Goal: Task Accomplishment & Management: Manage account settings

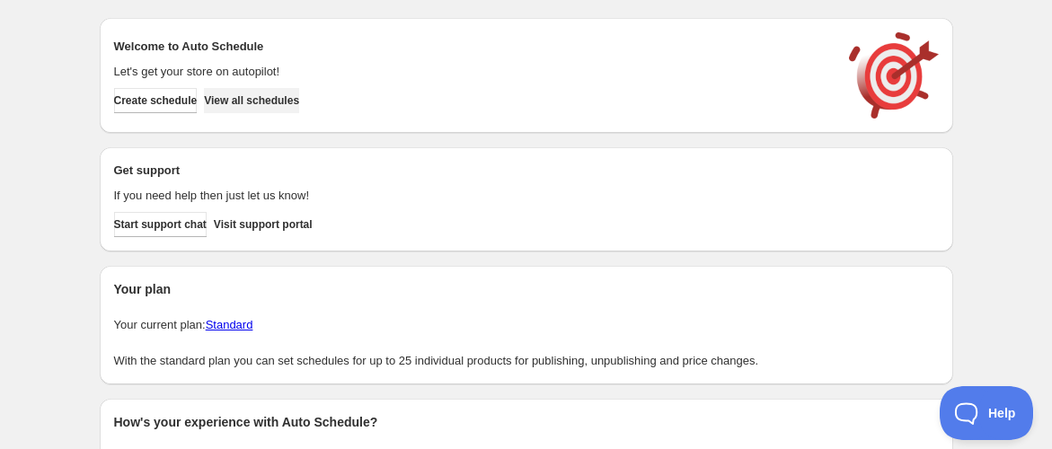
click at [260, 101] on span "View all schedules" at bounding box center [251, 100] width 95 height 14
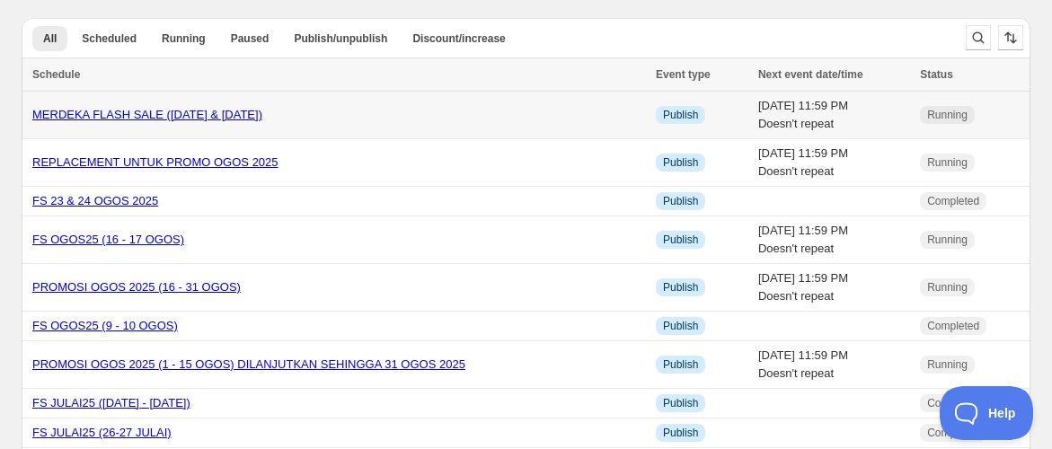
click at [223, 118] on link "MERDEKA FLASH SALE ([DATE] & [DATE])" at bounding box center [147, 114] width 230 height 13
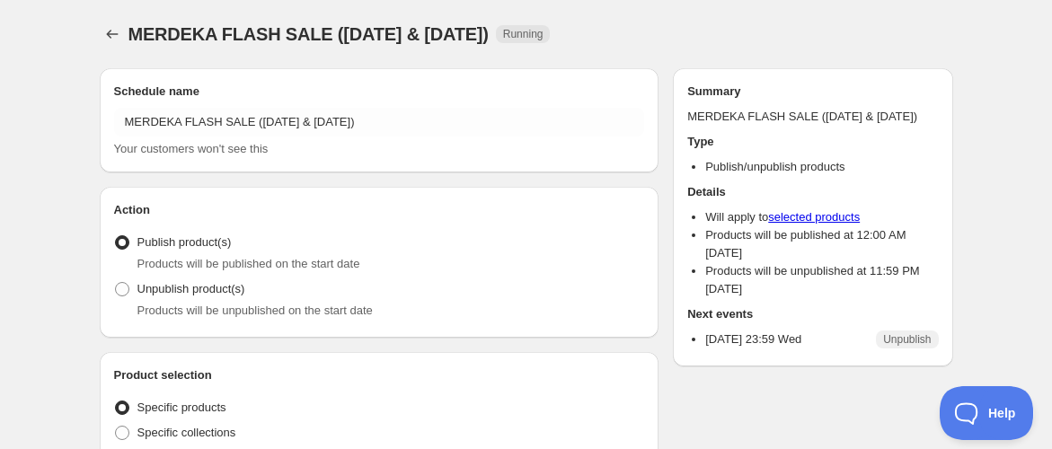
radio input "true"
checkbox input "true"
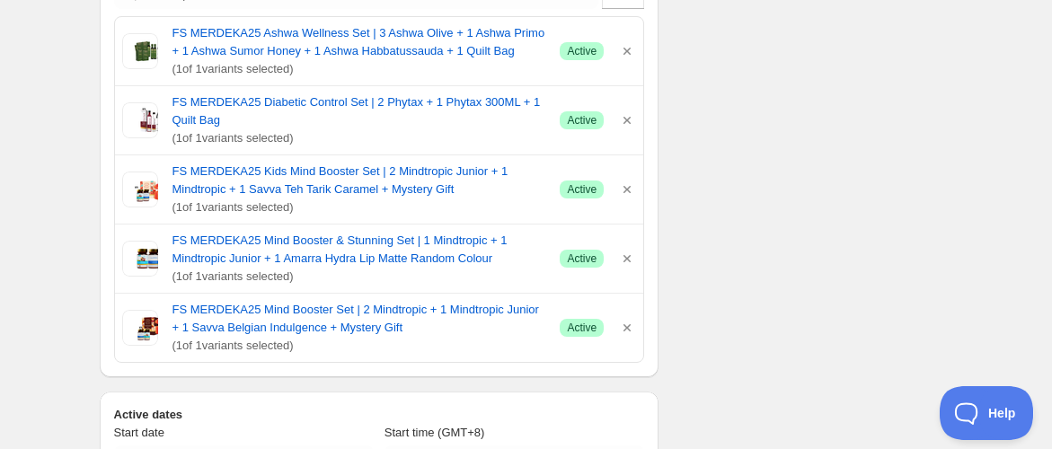
scroll to position [514, 0]
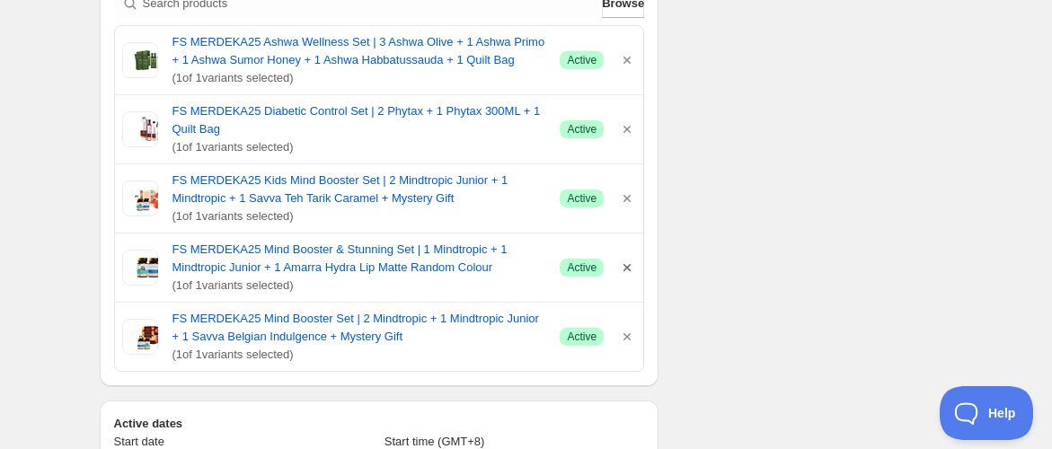
click at [626, 264] on icon "button" at bounding box center [626, 267] width 7 height 7
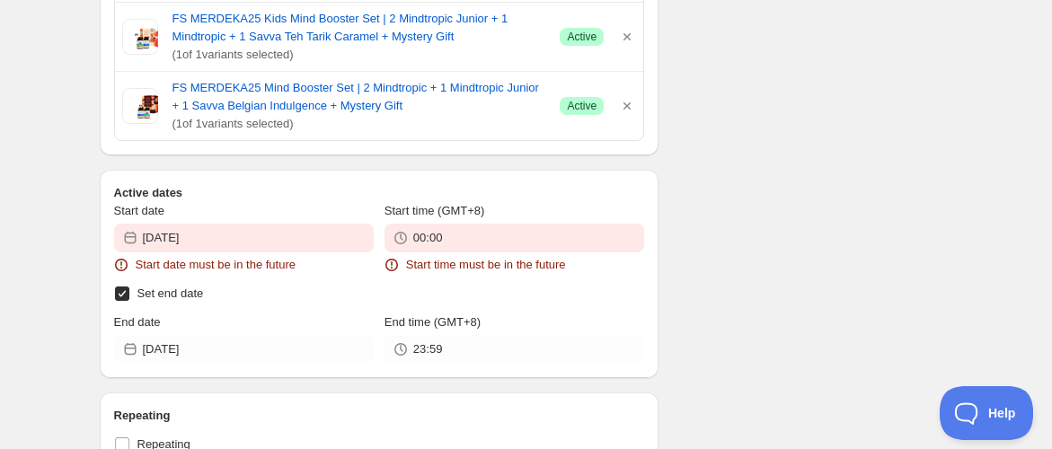
scroll to position [833, 0]
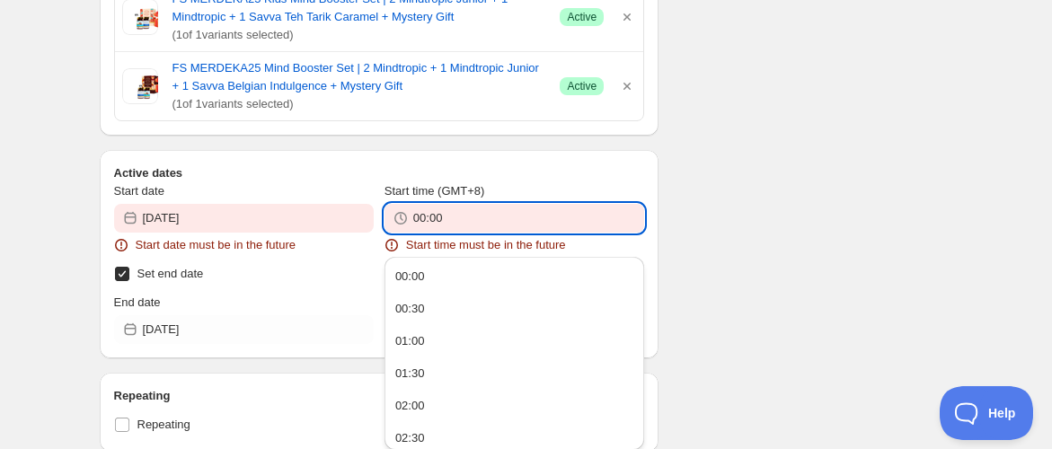
click at [467, 216] on input "00:00" at bounding box center [528, 218] width 231 height 29
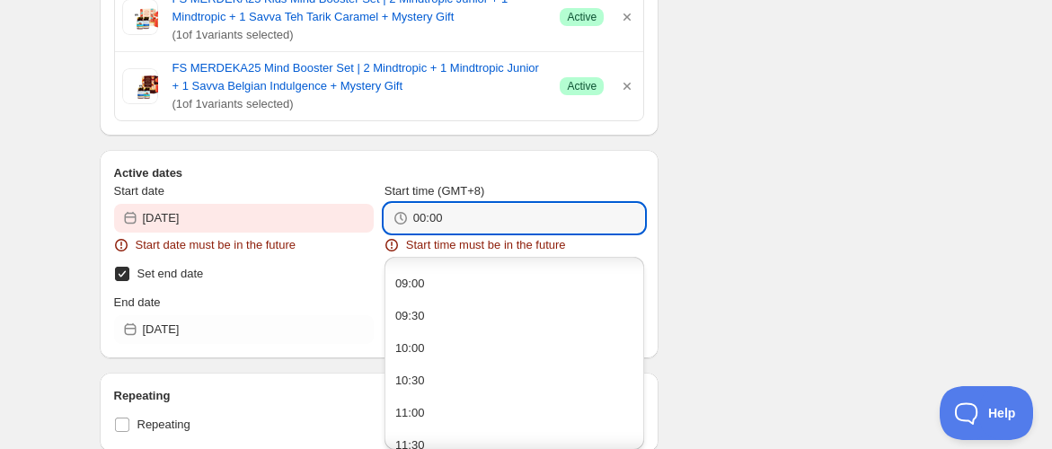
scroll to position [576, 0]
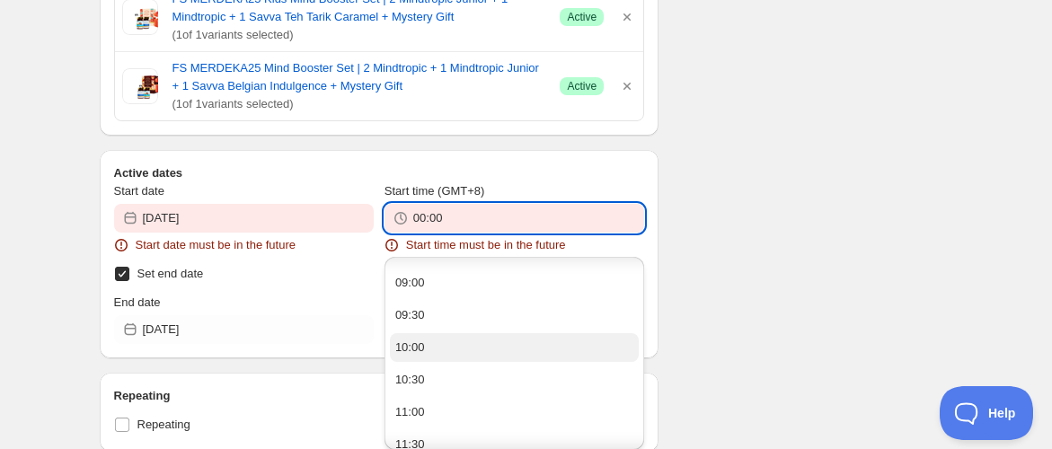
click at [436, 348] on button "10:00" at bounding box center [514, 347] width 249 height 29
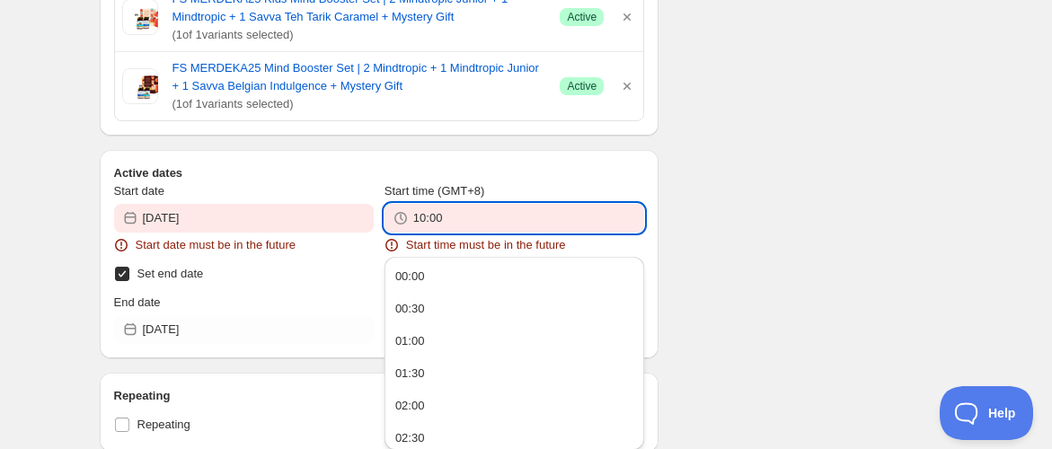
click at [458, 212] on input "10:00" at bounding box center [528, 218] width 231 height 29
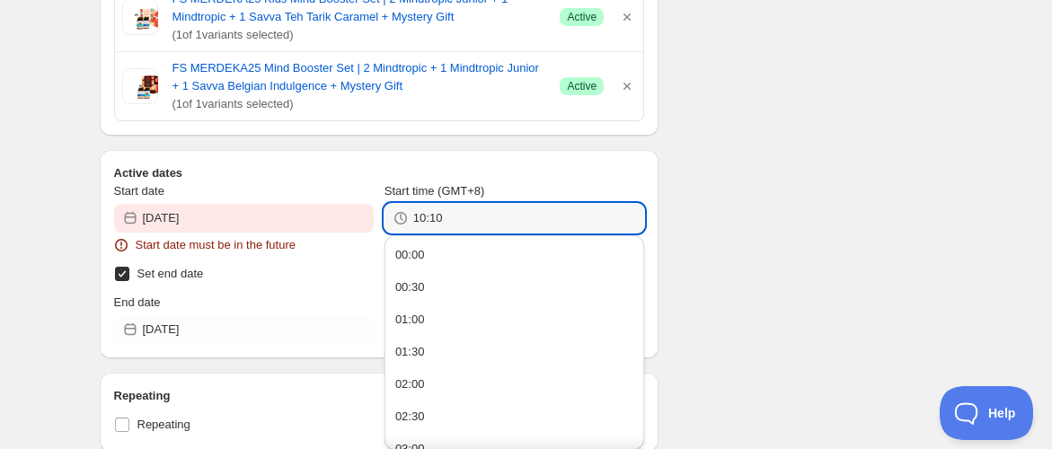
type input "10:10"
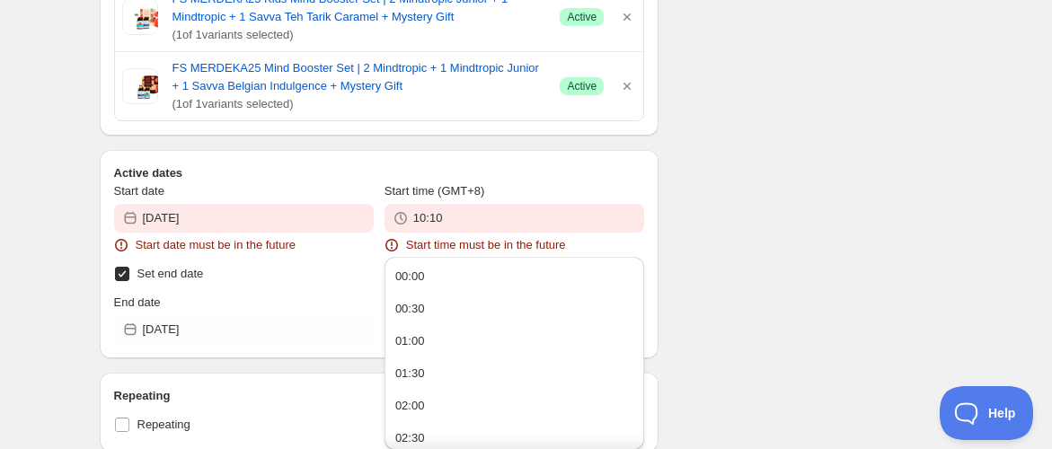
click at [723, 238] on div "There were some issues with your form submission Start date must be in the futu…" at bounding box center [518, 165] width 867 height 1888
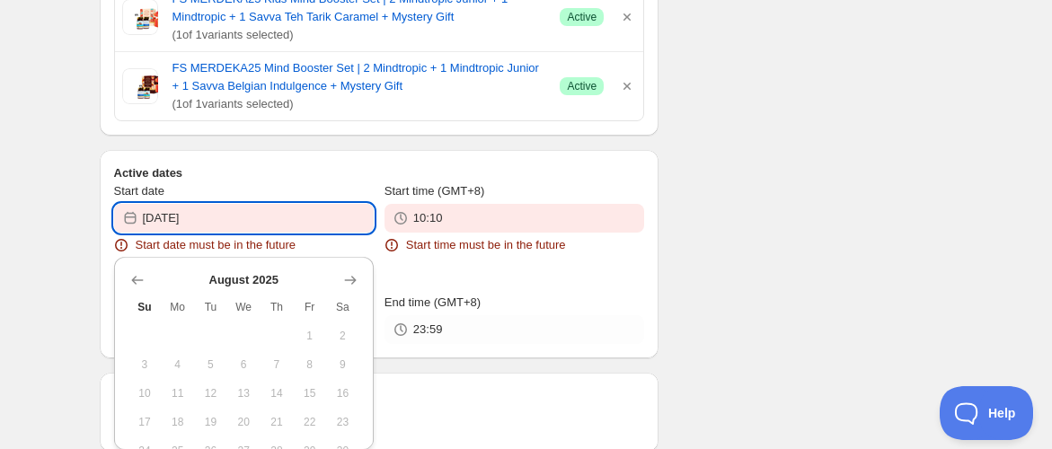
click at [293, 222] on input "[DATE]" at bounding box center [258, 218] width 231 height 29
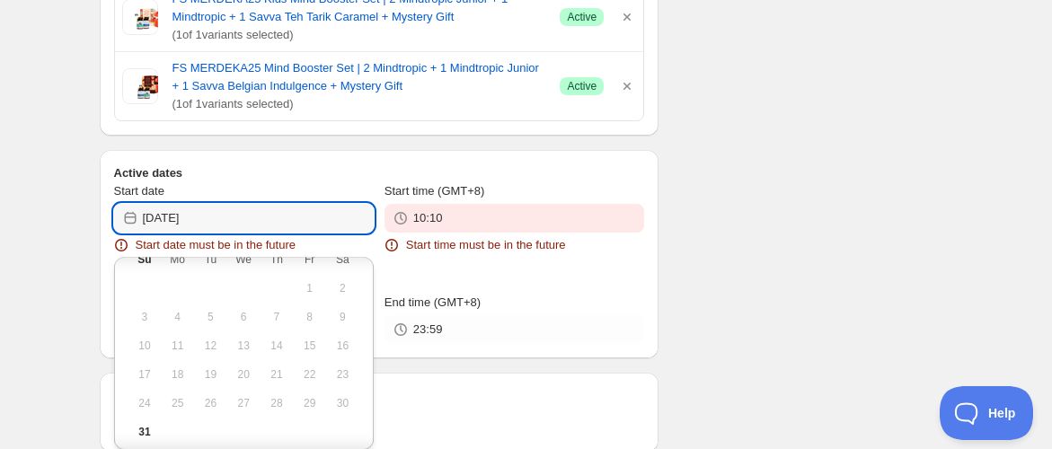
scroll to position [58, 0]
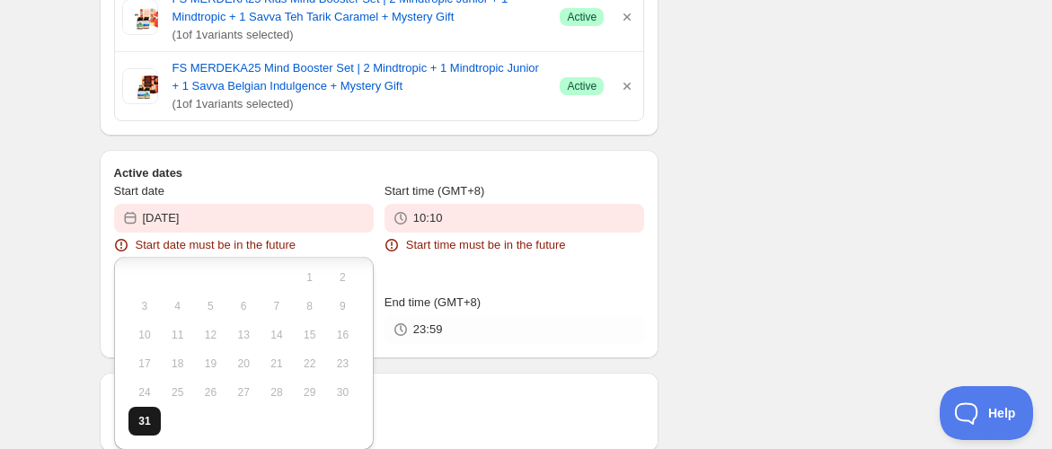
click at [136, 421] on span "31" at bounding box center [145, 421] width 19 height 14
type input "[DATE]"
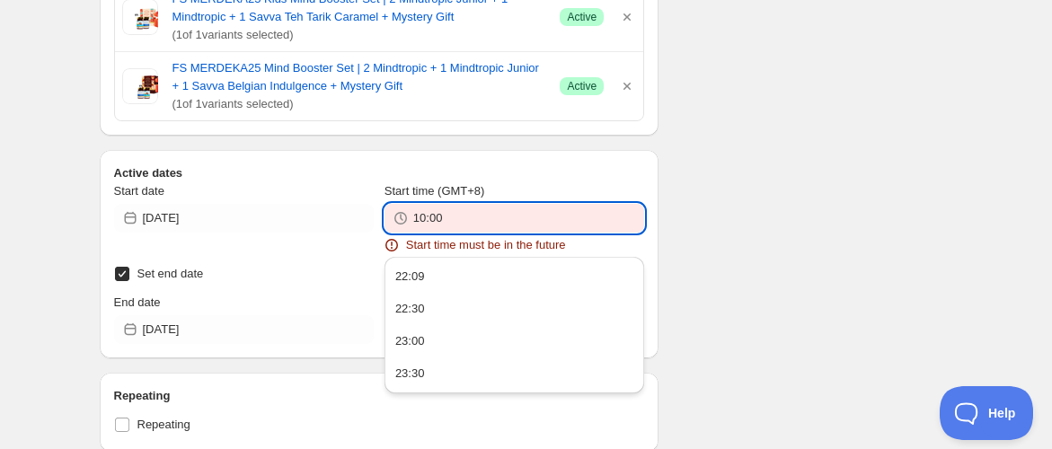
click at [518, 216] on input "10:00" at bounding box center [528, 218] width 231 height 29
click at [705, 138] on div "There were some issues with your form submission Start date must be in the futu…" at bounding box center [518, 165] width 867 height 1888
click at [487, 217] on input "10:10" at bounding box center [528, 218] width 231 height 29
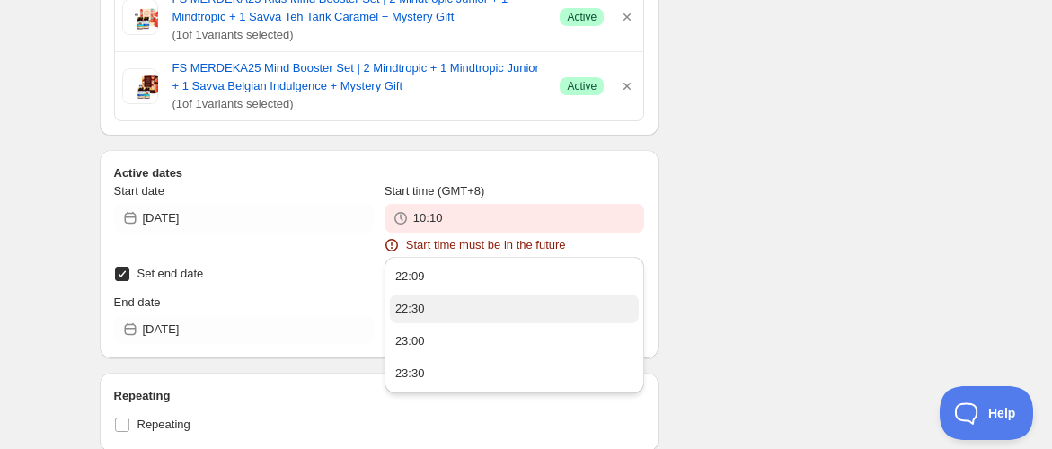
click at [419, 305] on div "22:30" at bounding box center [410, 309] width 30 height 18
type input "22:30"
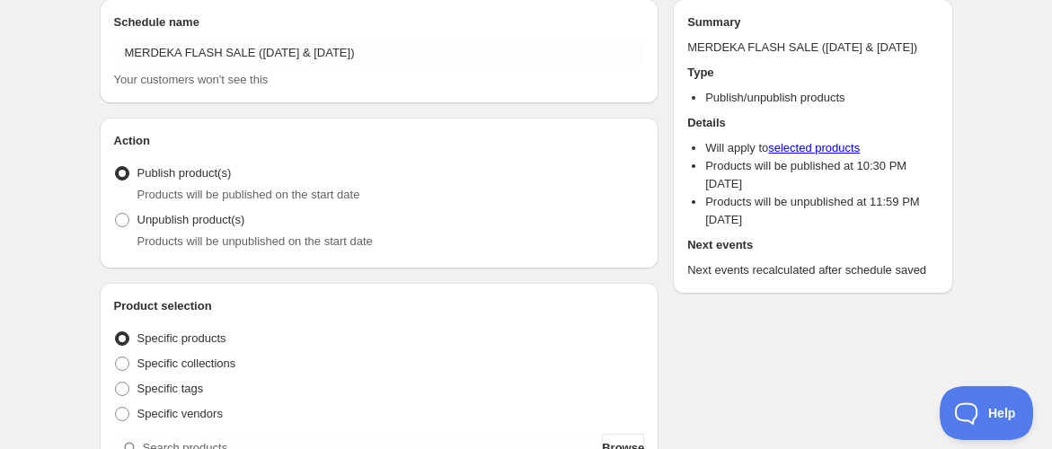
scroll to position [0, 0]
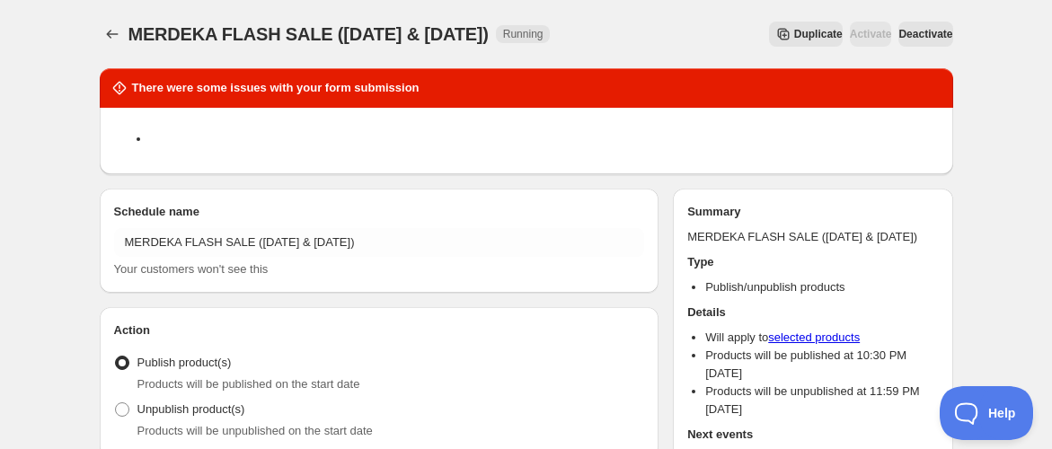
click at [909, 35] on span "Deactivate" at bounding box center [925, 34] width 54 height 14
